Goal: Task Accomplishment & Management: Manage account settings

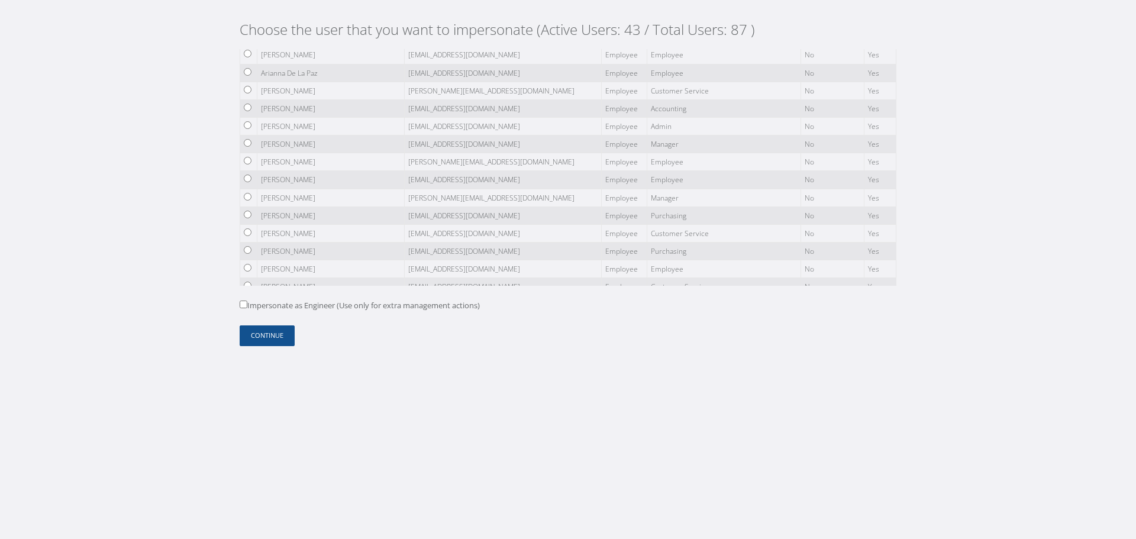
scroll to position [237, 0]
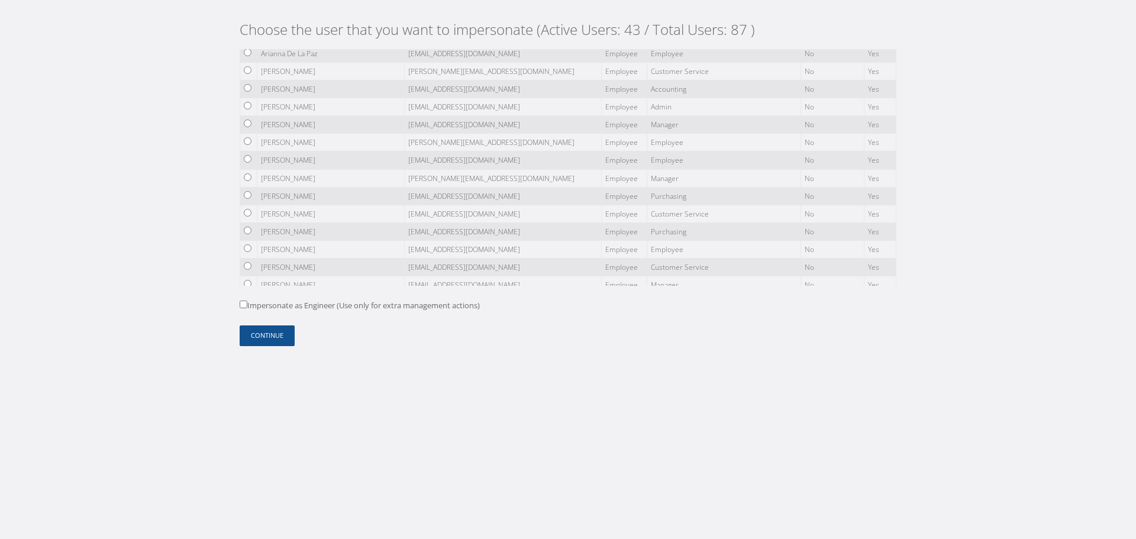
click at [249, 212] on input "radio" at bounding box center [248, 213] width 8 height 8
radio input "true"
click at [268, 328] on button "Continue" at bounding box center [267, 335] width 55 height 21
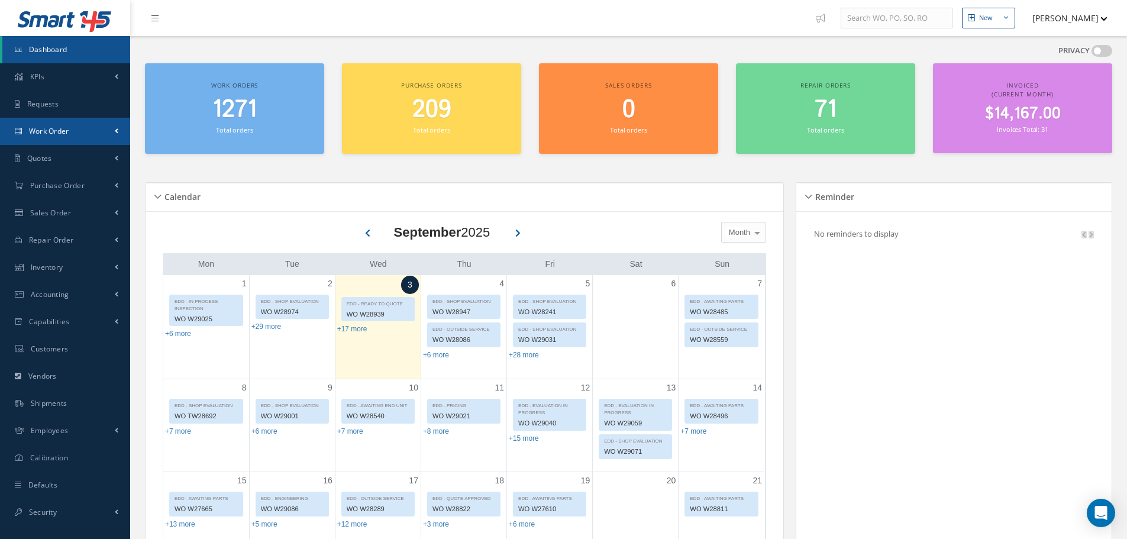
click at [105, 138] on link "Work Order" at bounding box center [65, 131] width 130 height 27
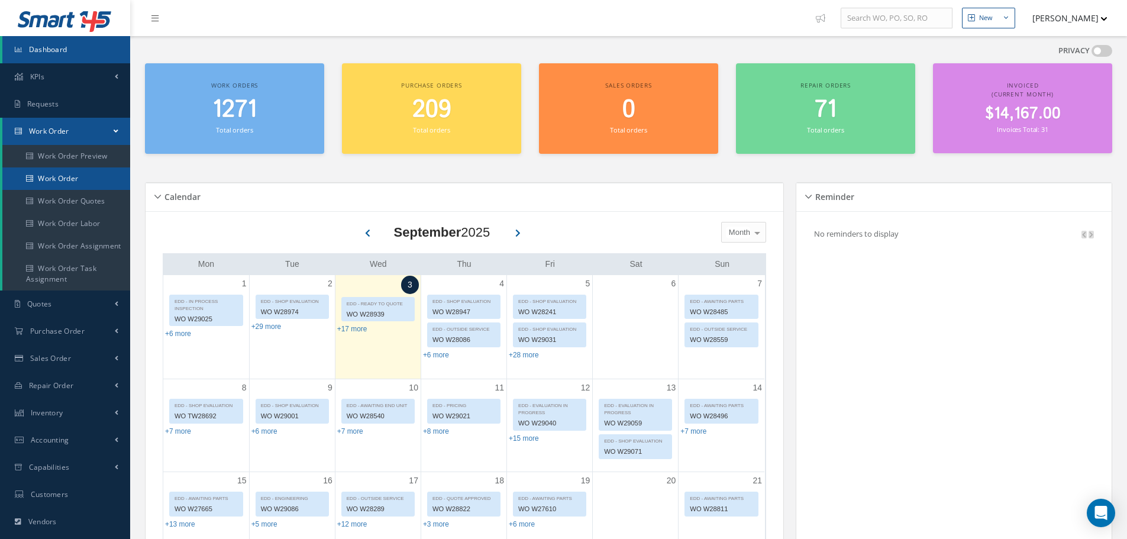
click at [95, 170] on link "Work Order" at bounding box center [66, 178] width 128 height 22
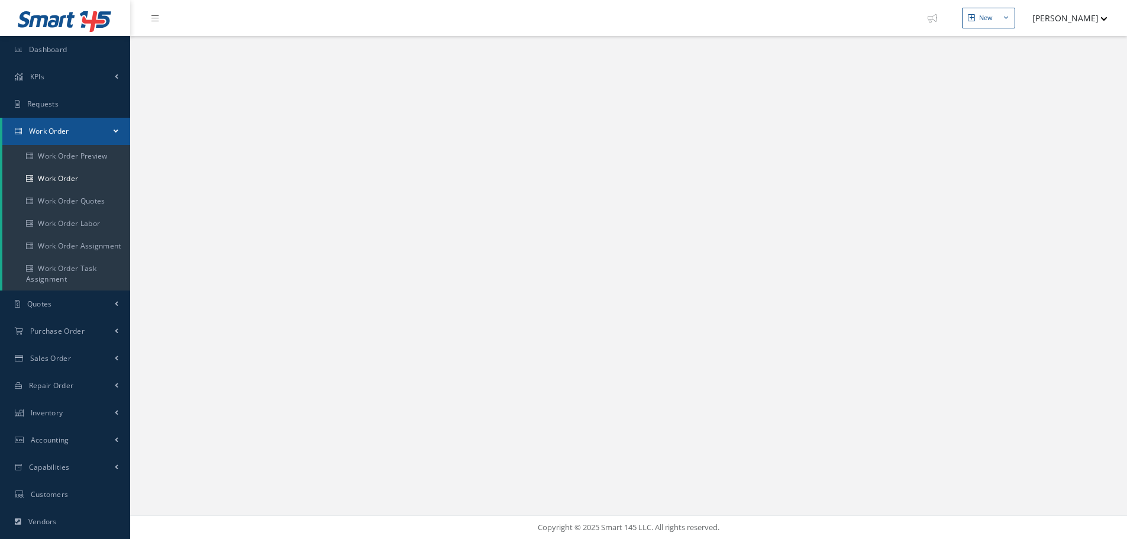
select select "25"
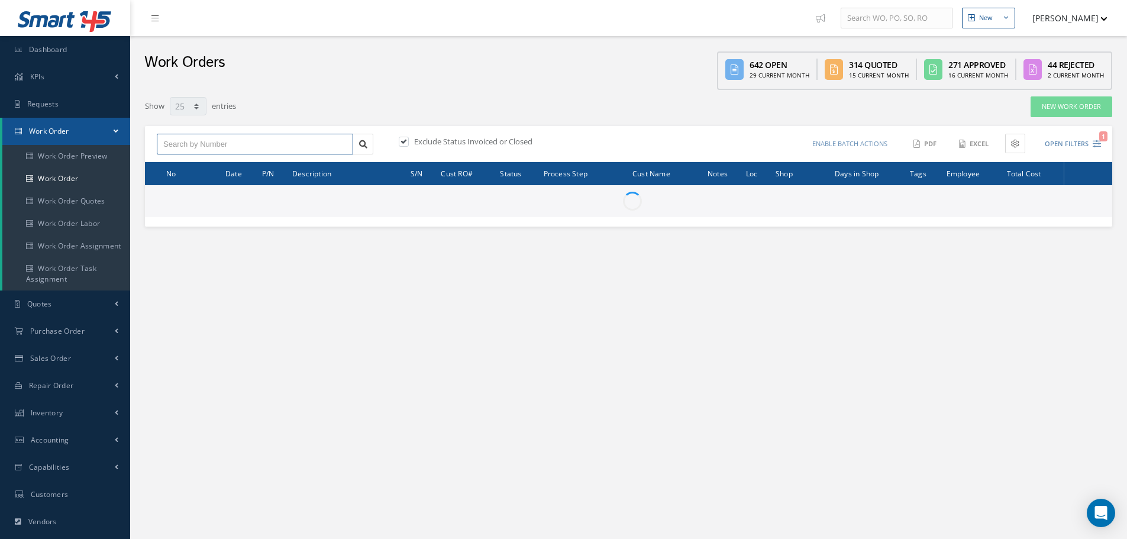
click at [267, 141] on input "text" at bounding box center [255, 144] width 196 height 21
paste input "W28834"
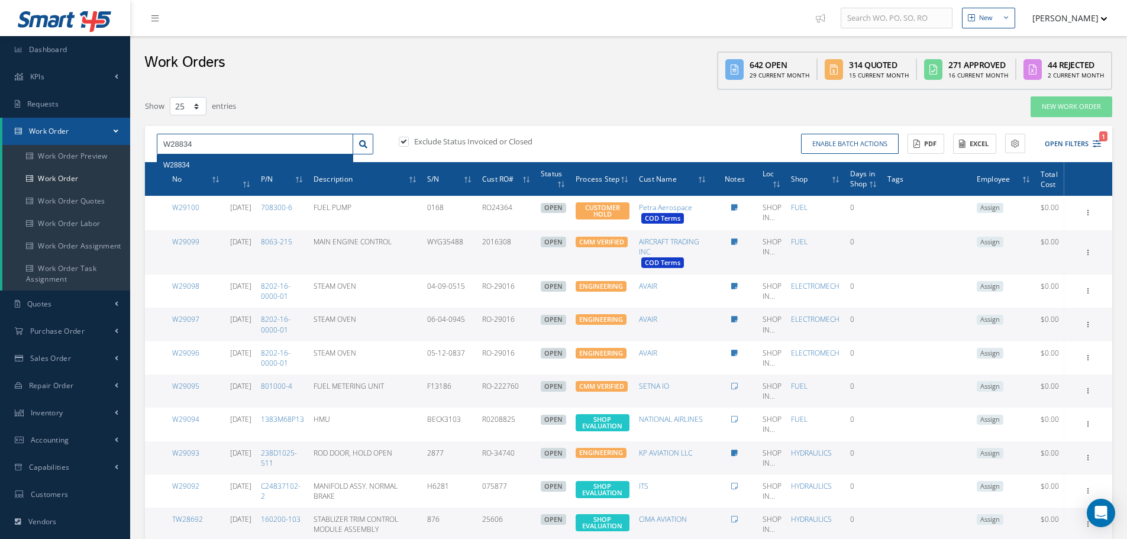
type input "W28834"
click at [205, 163] on div "W28834" at bounding box center [254, 165] width 183 height 12
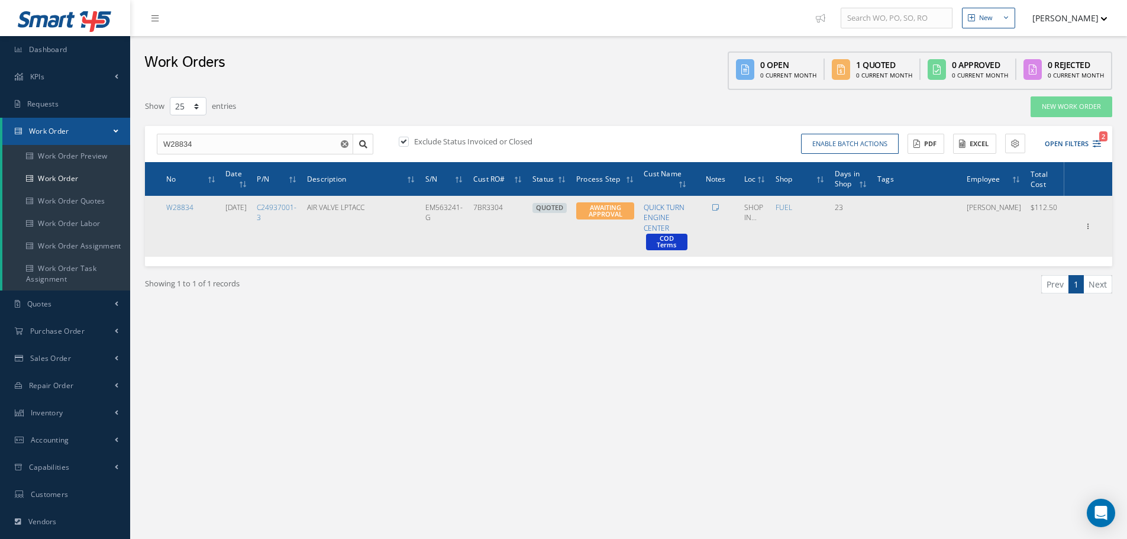
click at [666, 206] on link "QUICK TURN ENGINE CENTER" at bounding box center [664, 217] width 41 height 30
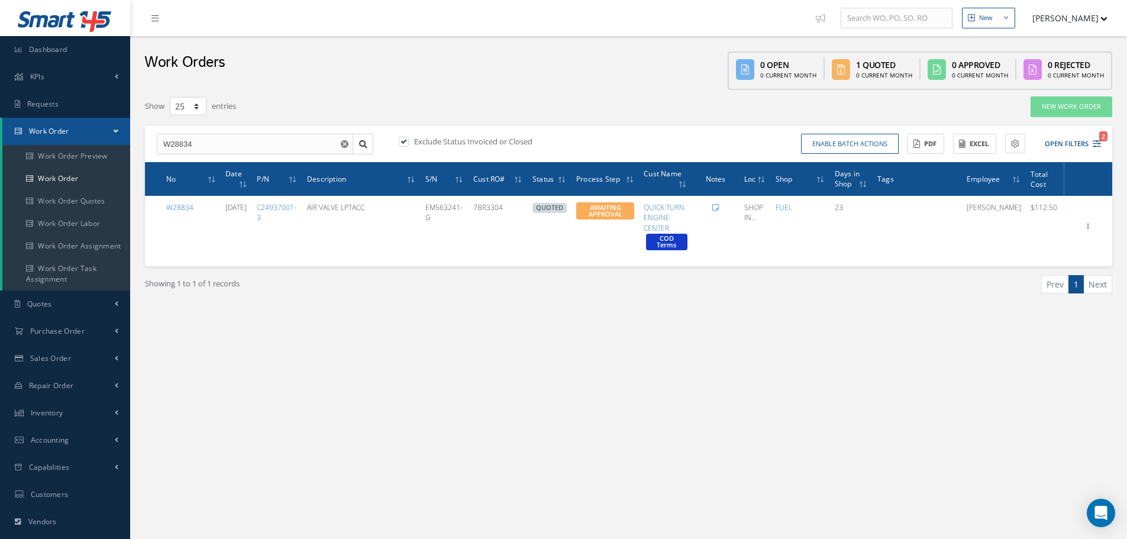
click at [1051, 18] on button "[PERSON_NAME]" at bounding box center [1064, 18] width 86 height 23
drag, startPoint x: 486, startPoint y: 334, endPoint x: 427, endPoint y: 342, distance: 59.7
click at [486, 334] on div "Show 10 25 50 100 entries New Work Order W28834 Exclude Status Invoiced or Clos…" at bounding box center [628, 218] width 979 height 257
click at [1094, 21] on button "[PERSON_NAME]" at bounding box center [1064, 18] width 86 height 23
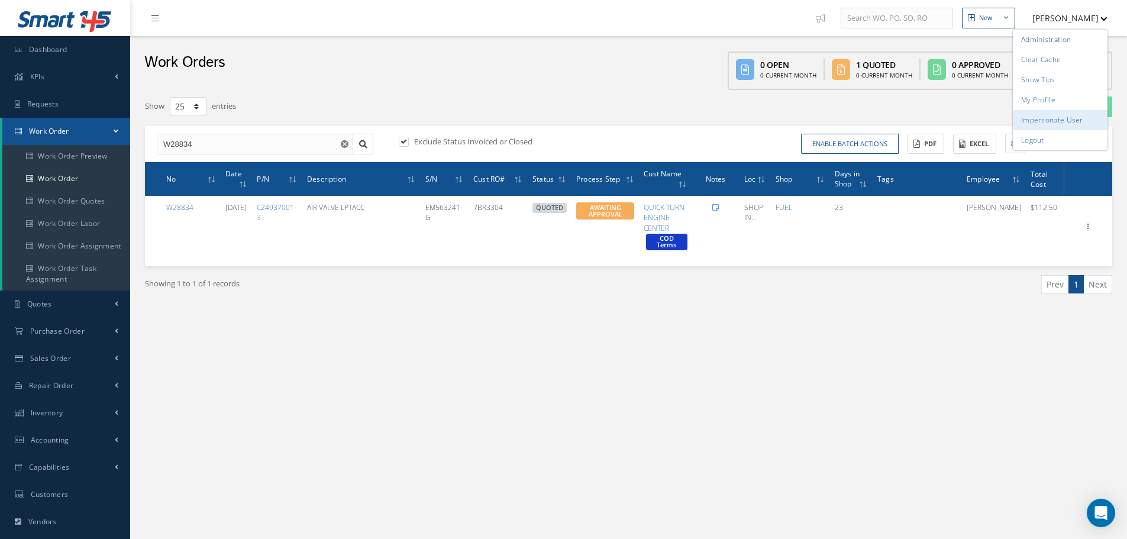
click at [1083, 120] on link "Impersonate User" at bounding box center [1060, 120] width 95 height 20
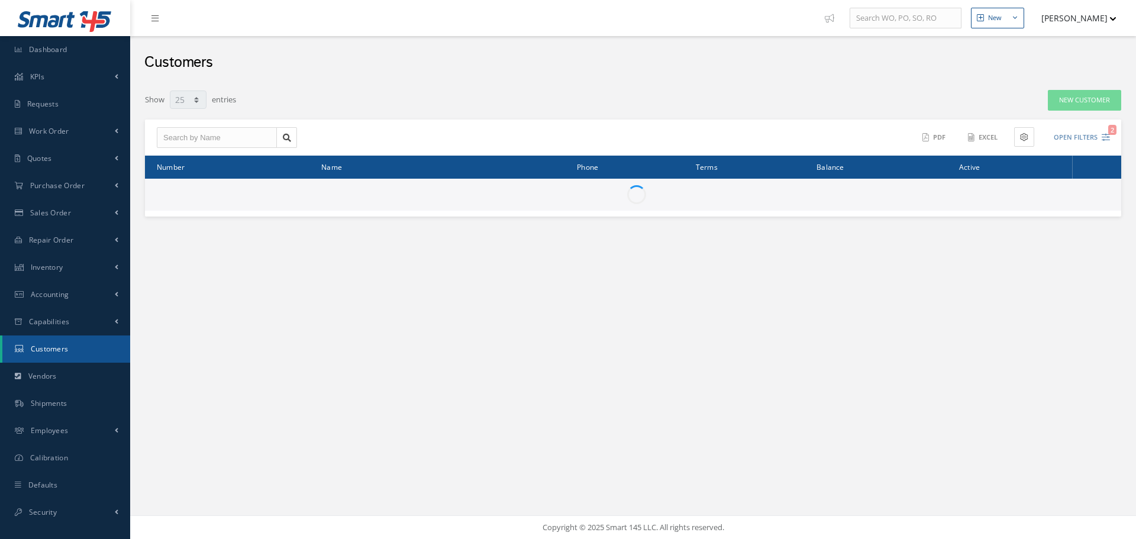
select select "25"
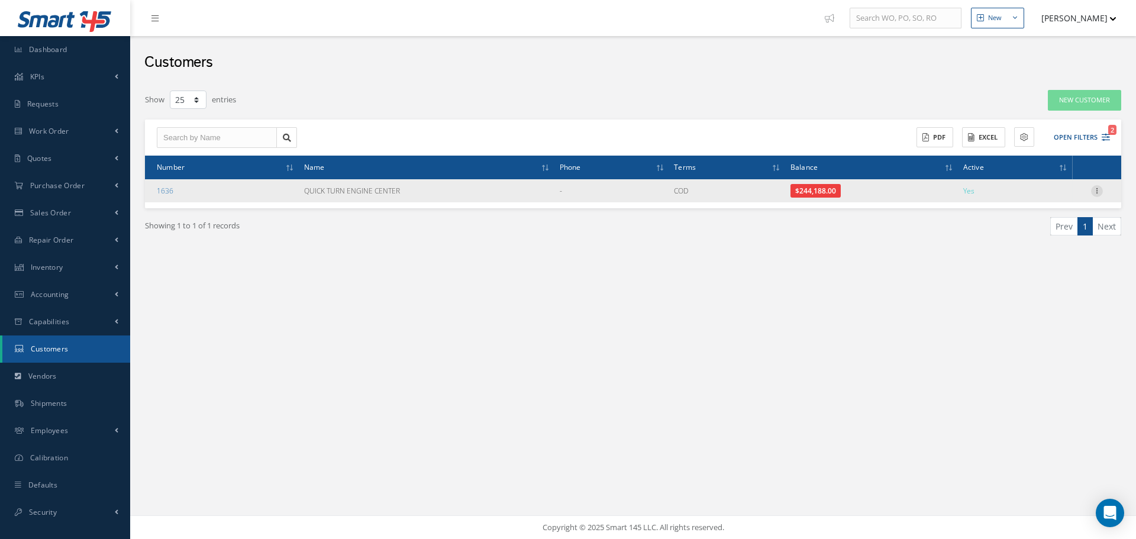
click at [1096, 192] on icon at bounding box center [1097, 189] width 12 height 9
click at [1051, 193] on link "Show" at bounding box center [1042, 198] width 93 height 15
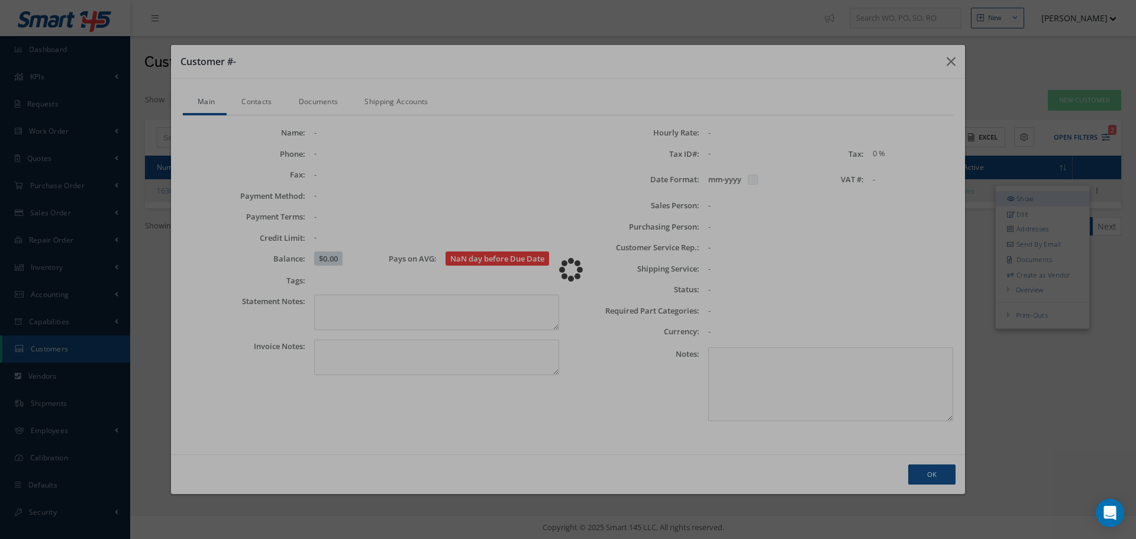
checkbox input "false"
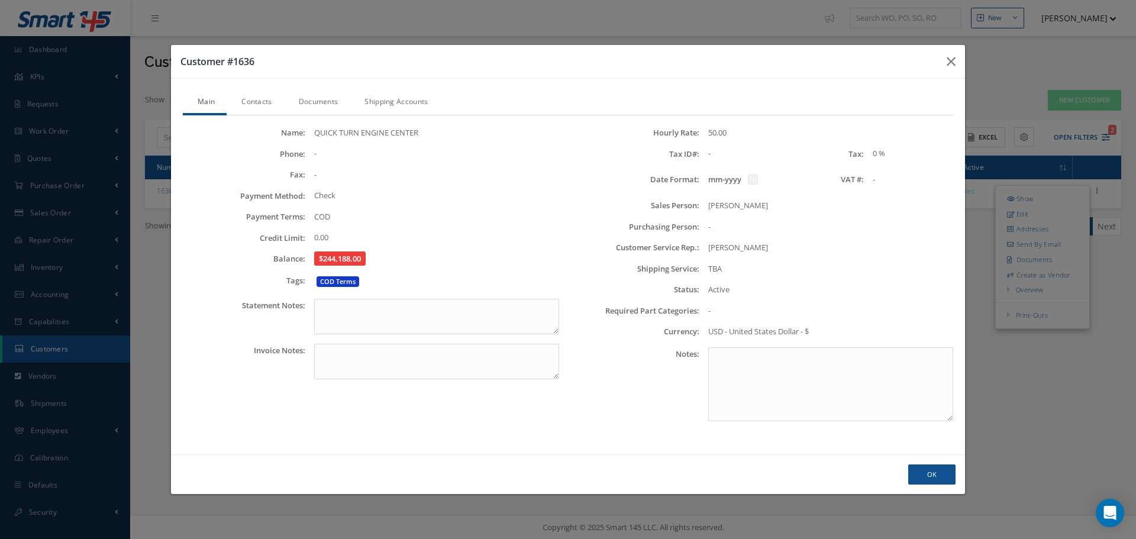
click at [1003, 99] on div "Customer #1636 Main Contacts Documents Shipping Accounts Name: QUICK TURN ENGIN…" at bounding box center [568, 269] width 1136 height 539
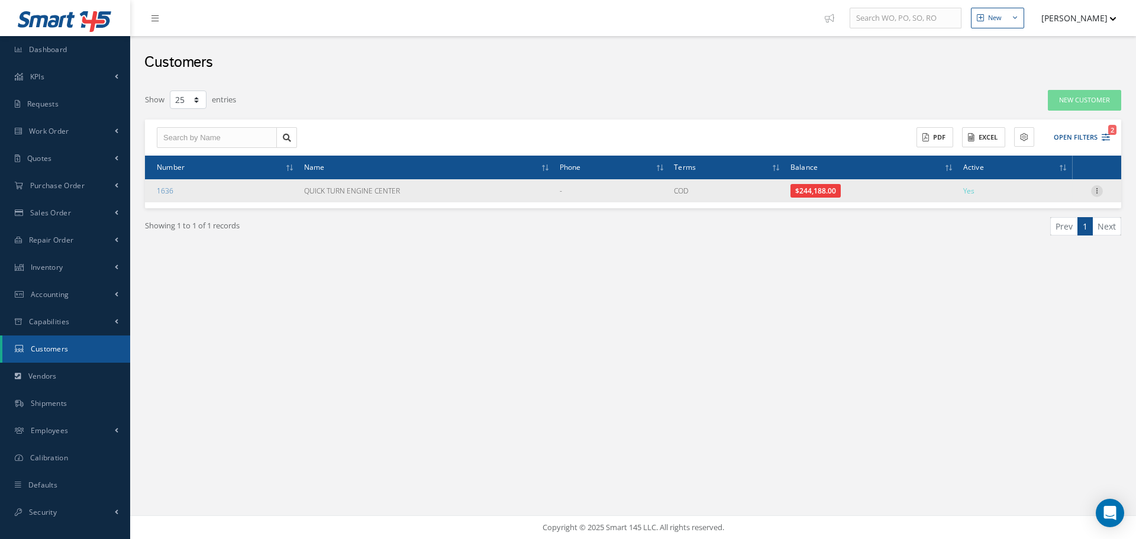
click at [1092, 194] on icon at bounding box center [1097, 189] width 12 height 9
click at [1045, 214] on link "Edit" at bounding box center [1042, 213] width 93 height 15
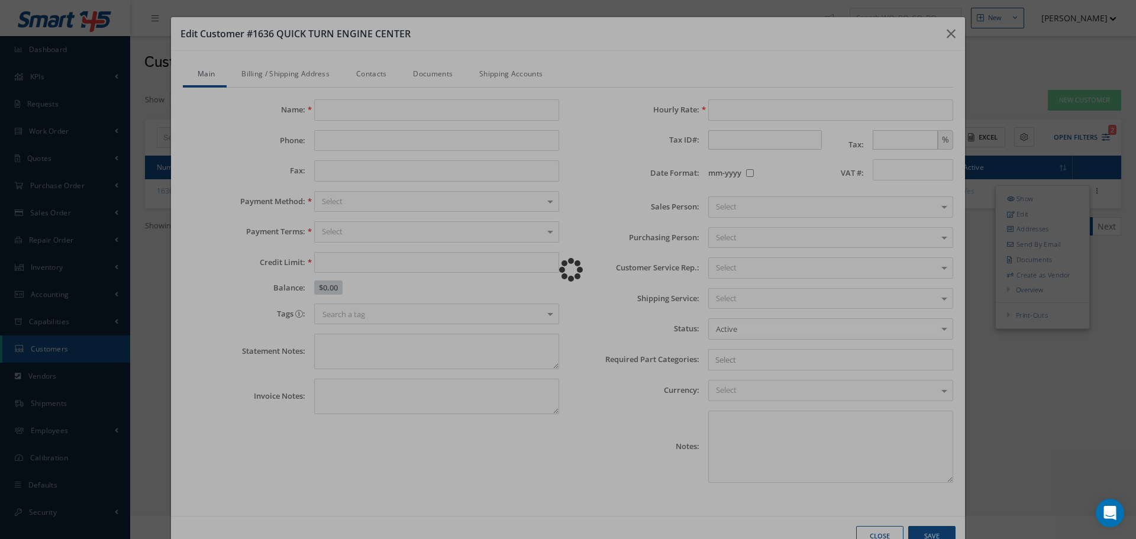
type input "QUICK TURN ENGINE CENTER"
type input "0.00"
type input "50.00"
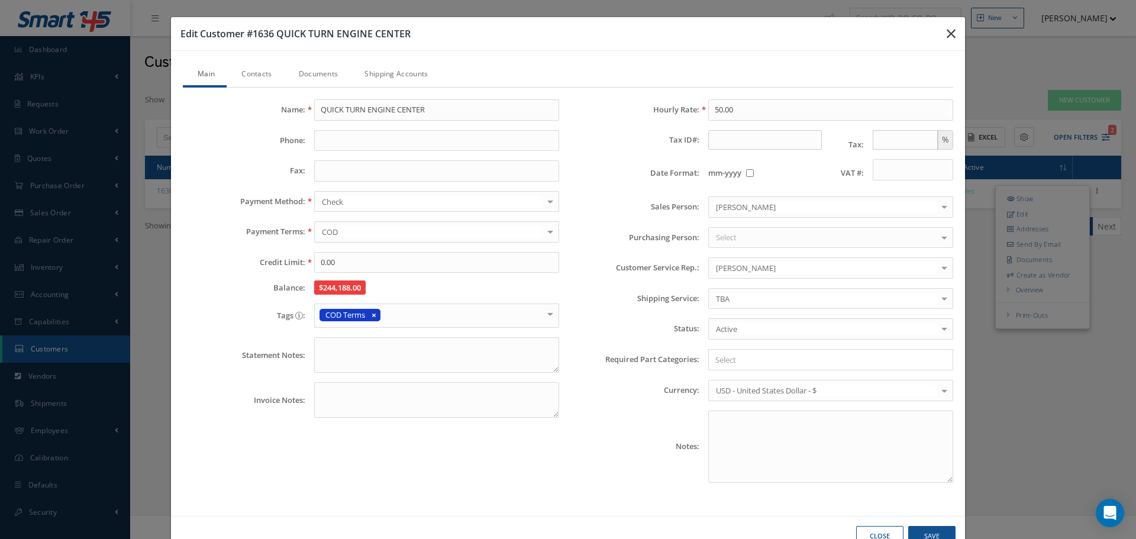
click at [947, 39] on icon "button" at bounding box center [951, 34] width 9 height 14
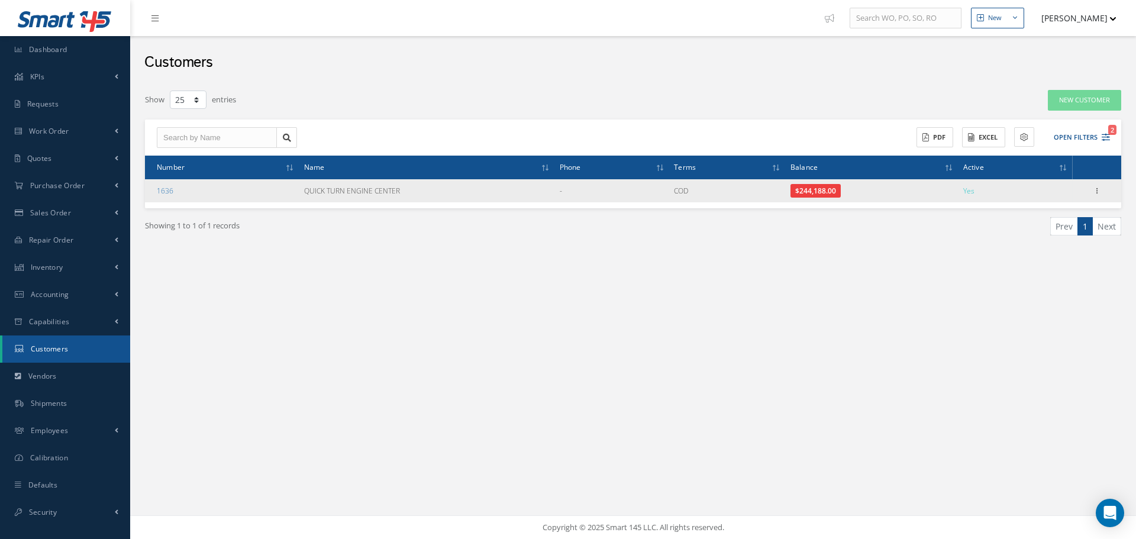
drag, startPoint x: 444, startPoint y: 191, endPoint x: 280, endPoint y: 193, distance: 163.9
click at [280, 193] on tr "1636 QUICK TURN ENGINE CENTER - COD $244,188.00 Yes Show Edit Addresses Send By…" at bounding box center [633, 190] width 976 height 23
copy tr "QUICK TURN ENGINE CENTER"
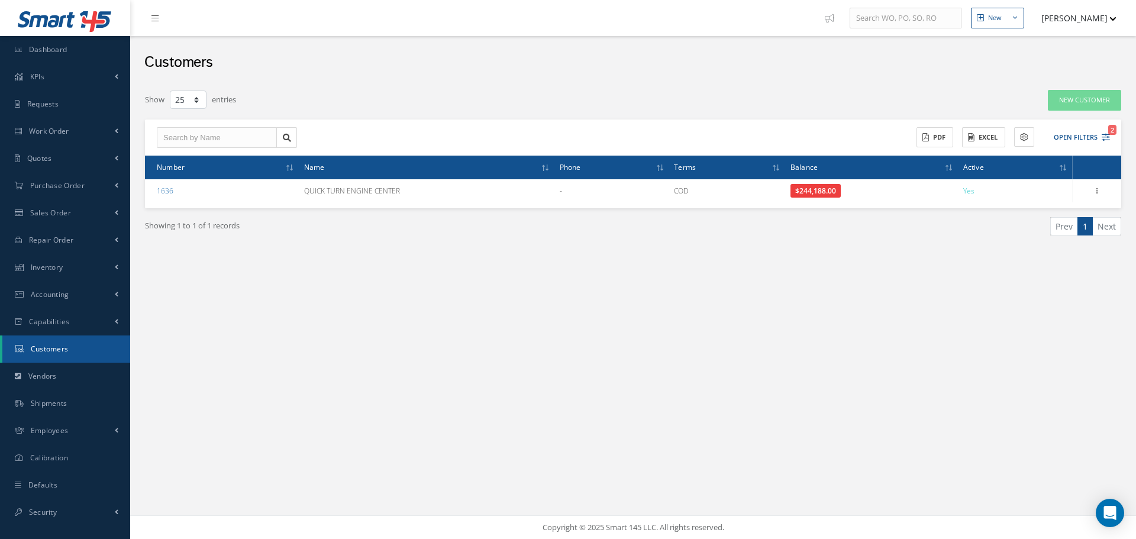
click at [570, 282] on div "Show 10 25 50 100 entries New Customer ACTIONS Receive Payments Select Customer…" at bounding box center [633, 186] width 988 height 206
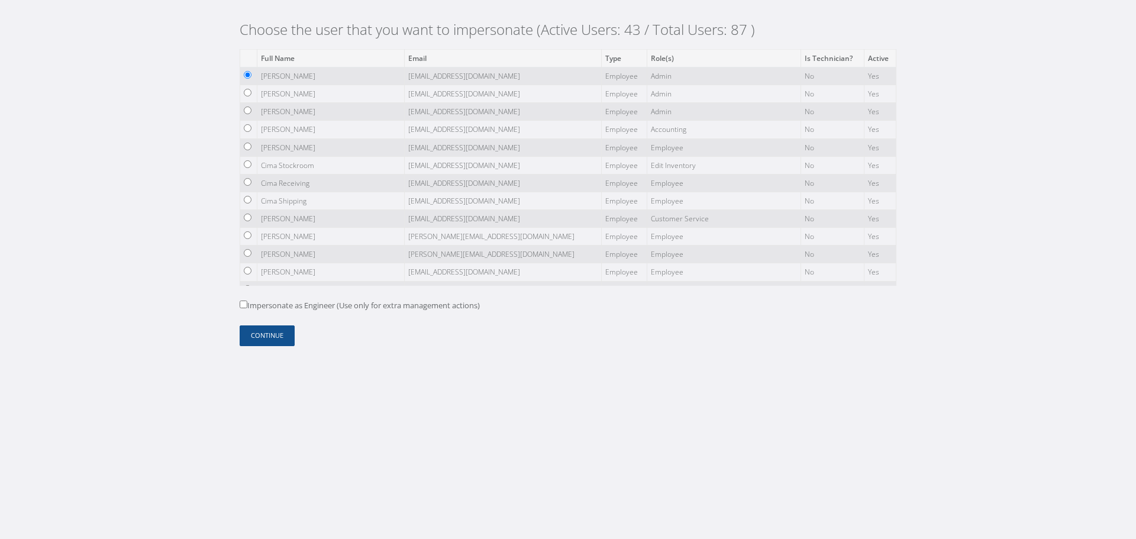
click at [453, 306] on label "Impersonate as Engineer (Use only for extra management actions)" at bounding box center [360, 306] width 240 height 12
click at [247, 306] on input "Impersonate as Engineer (Use only for extra management actions)" at bounding box center [244, 305] width 8 height 8
checkbox input "true"
